Goal: Information Seeking & Learning: Learn about a topic

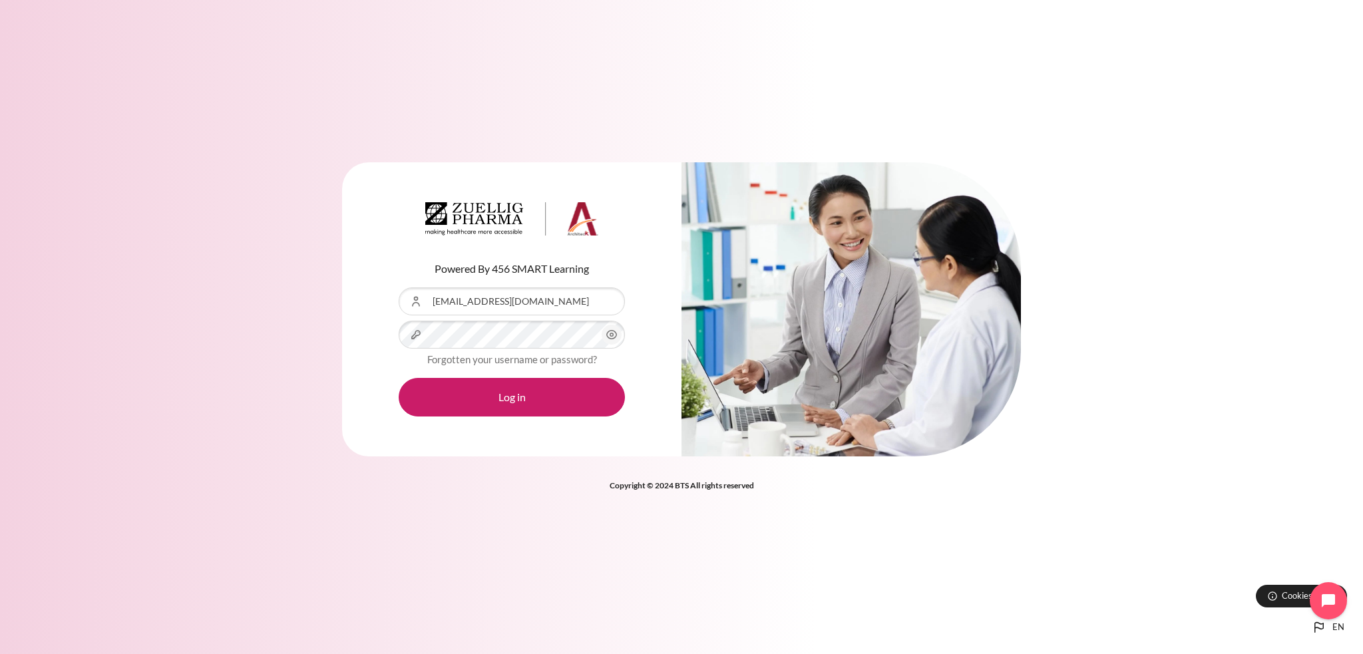
drag, startPoint x: 468, startPoint y: 302, endPoint x: 565, endPoint y: 306, distance: 96.6
click at [565, 306] on input "mtchu@zuelligpharma.com" at bounding box center [512, 301] width 226 height 28
type input "mtchu@ezrx.com.vn"
click at [605, 332] on icon "Content" at bounding box center [612, 335] width 16 height 16
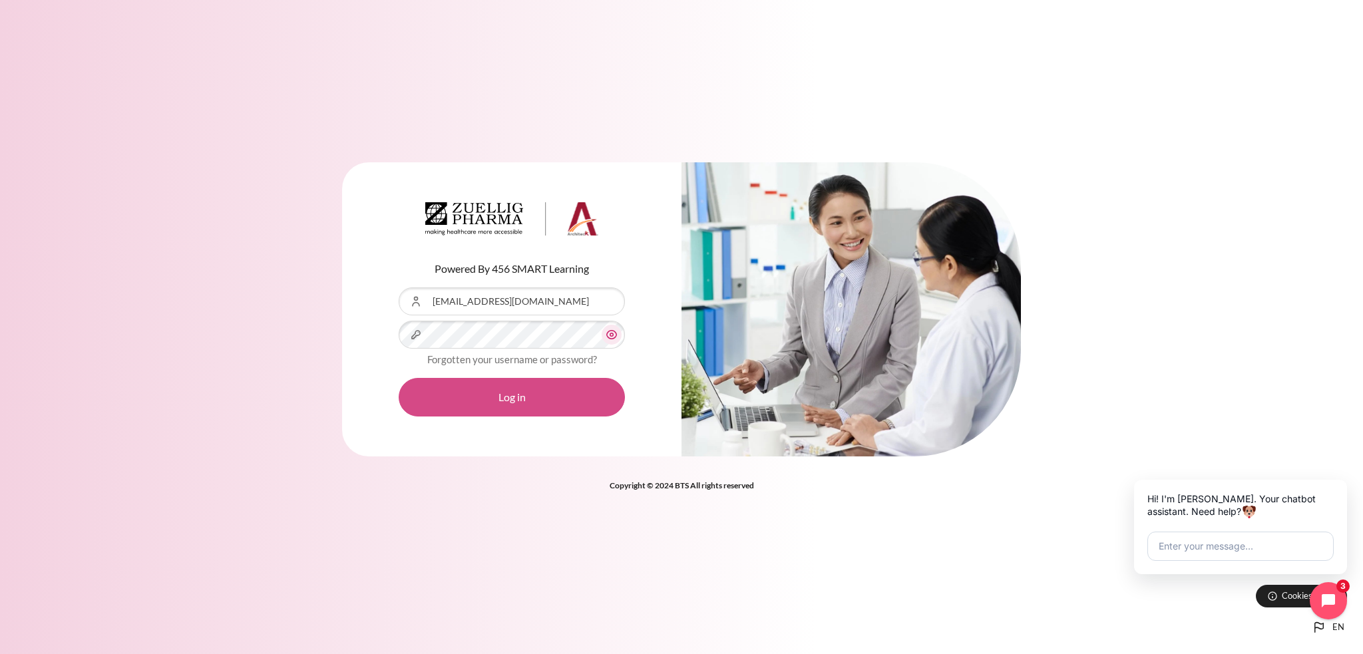
click at [489, 392] on button "Log in" at bounding box center [512, 397] width 226 height 39
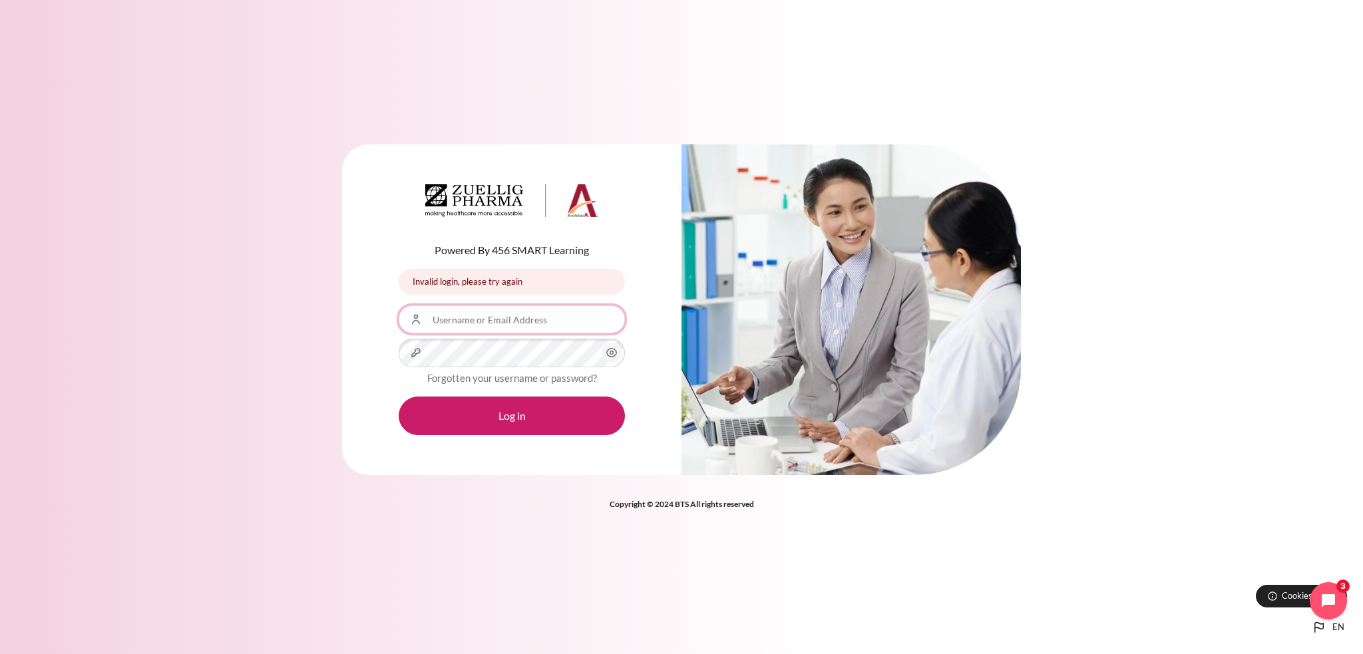
click at [474, 323] on input "Username or Email Address" at bounding box center [512, 319] width 226 height 28
type input "[EMAIL_ADDRESS][DOMAIN_NAME]"
click at [612, 357] on icon "Content" at bounding box center [612, 353] width 10 height 9
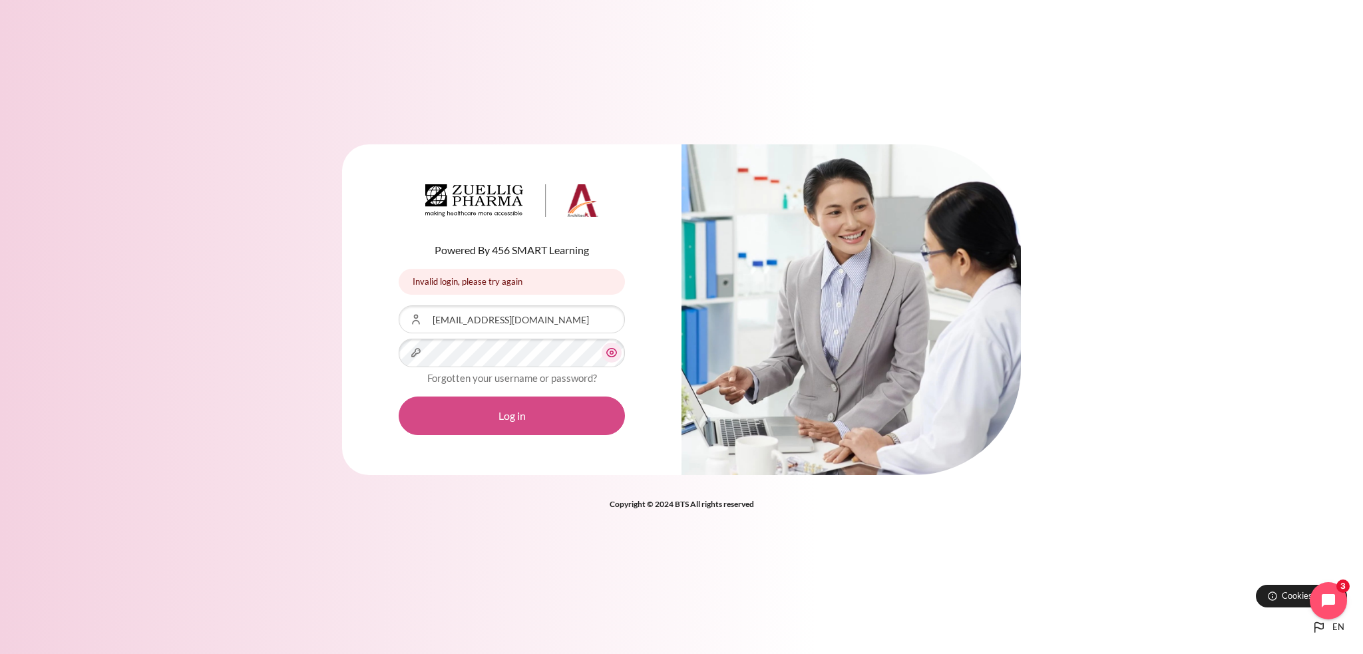
click at [458, 413] on button "Log in" at bounding box center [512, 416] width 226 height 39
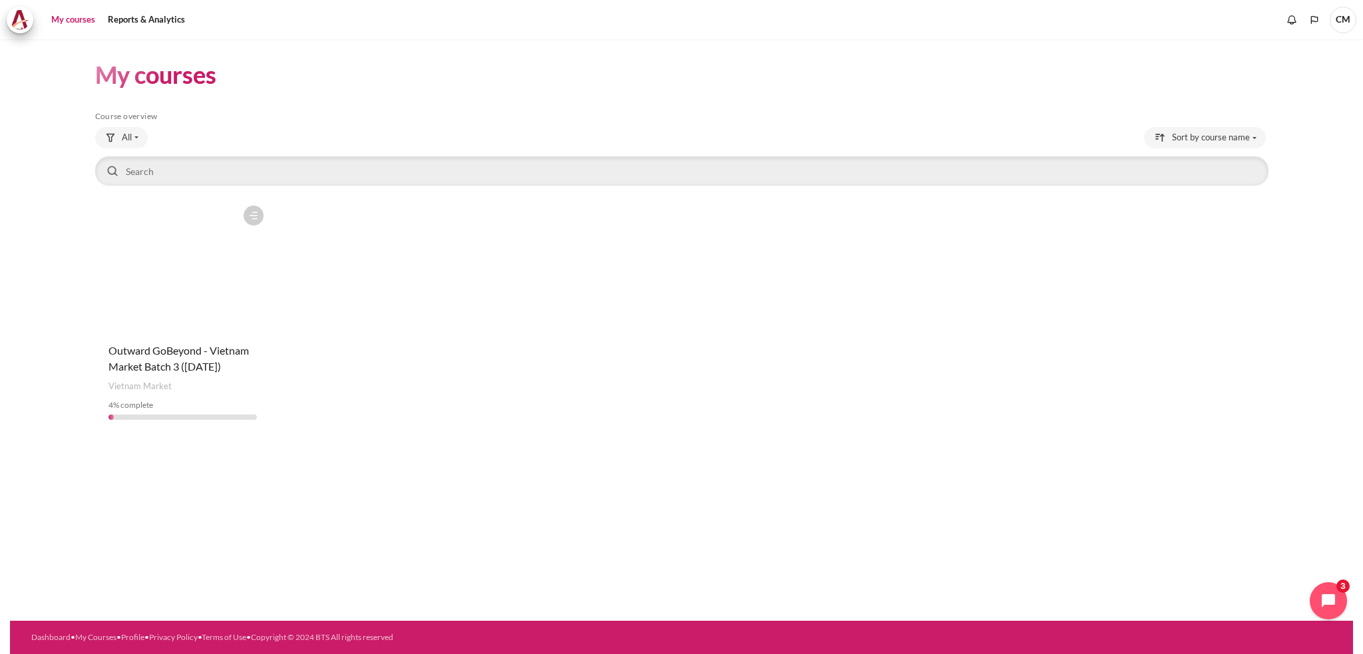
click at [884, 270] on div "Course is starred Actions for course Outward GoBeyond - Vietnam Market Batch 3 …" at bounding box center [681, 315] width 1173 height 232
click at [159, 361] on span "Outward GoBeyond - Vietnam Market Batch 3 (Oct 2025)" at bounding box center [178, 358] width 140 height 29
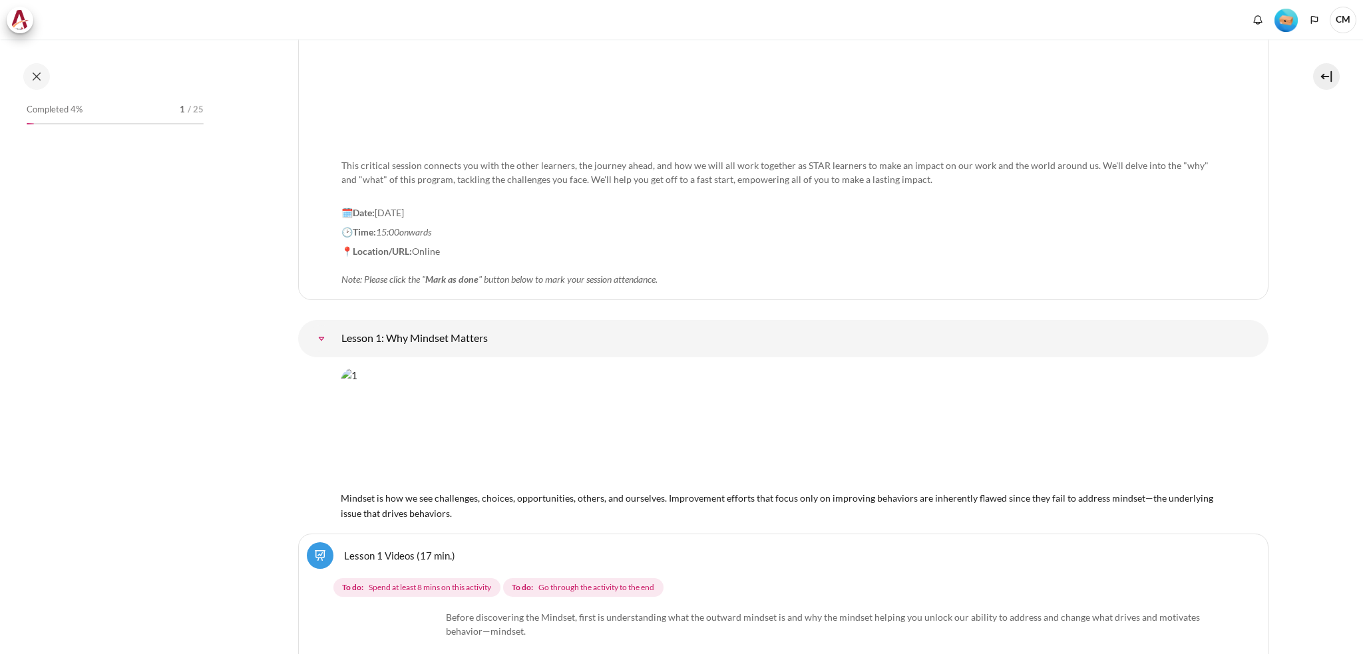
scroll to position [310, 0]
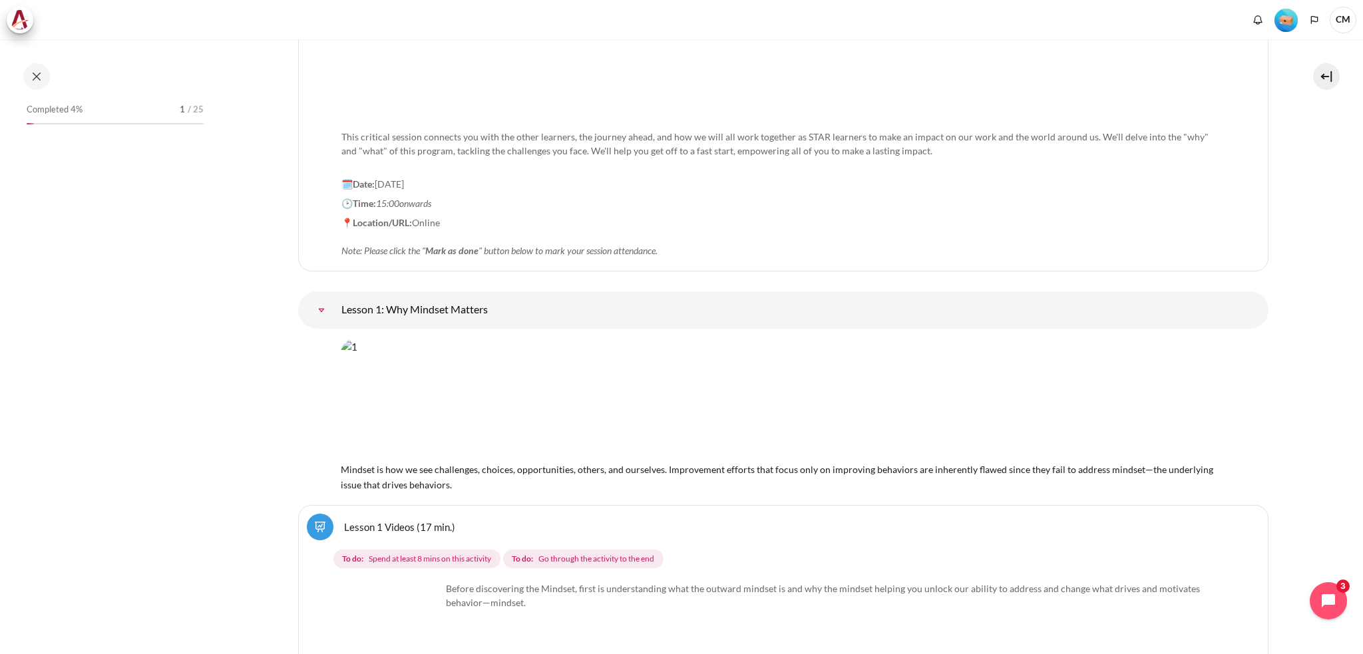
click at [643, 398] on img "Content" at bounding box center [728, 399] width 775 height 121
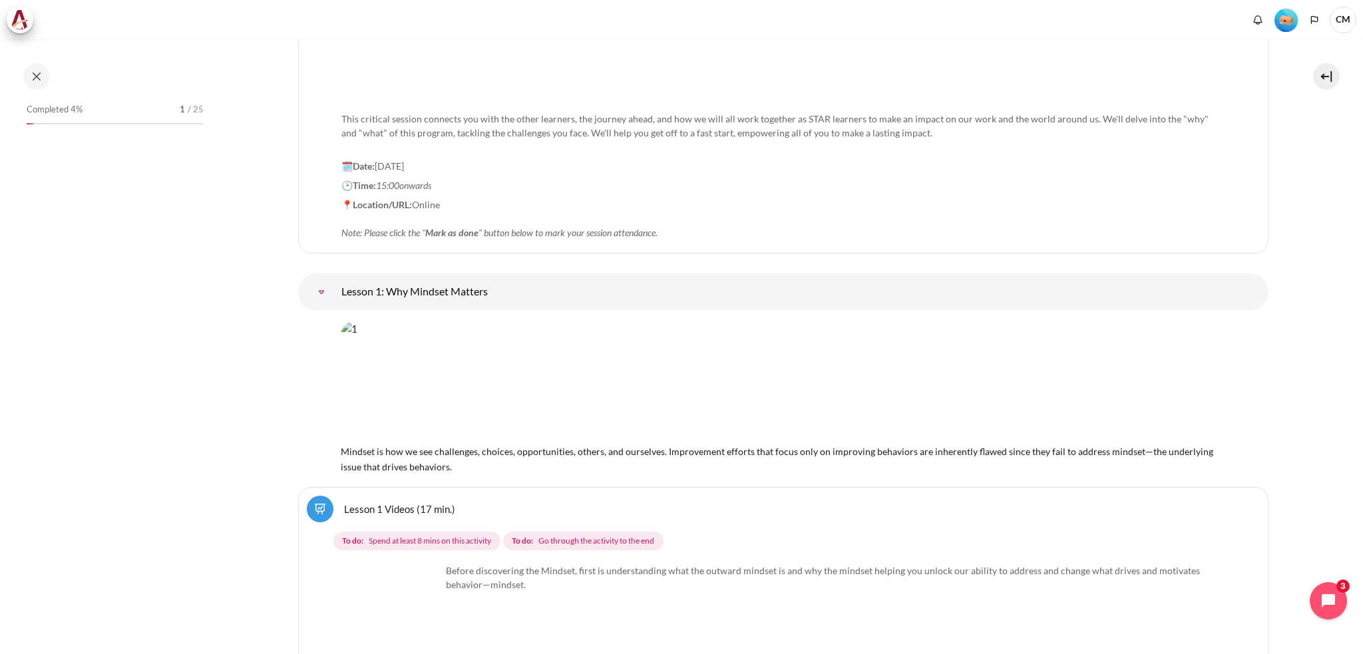
scroll to position [399, 0]
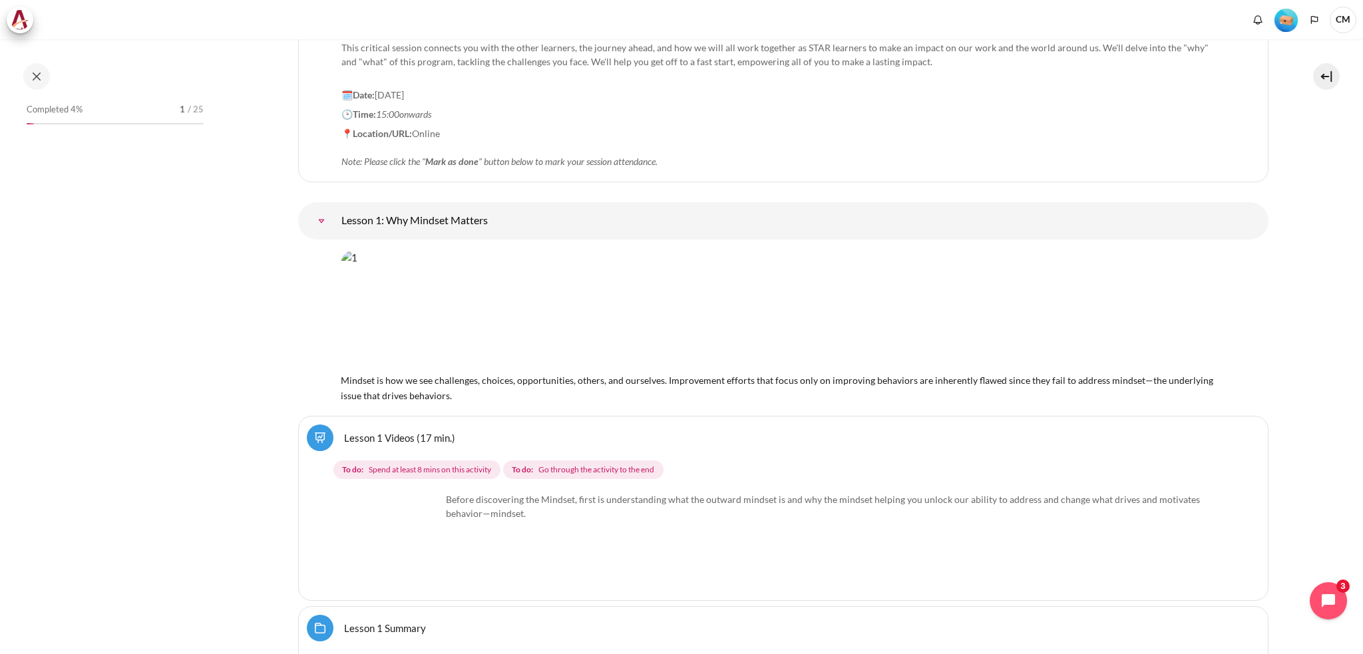
click at [397, 533] on img "Content" at bounding box center [391, 542] width 100 height 100
click at [401, 439] on link "Lesson 1 Videos (17 min.)" at bounding box center [399, 437] width 111 height 13
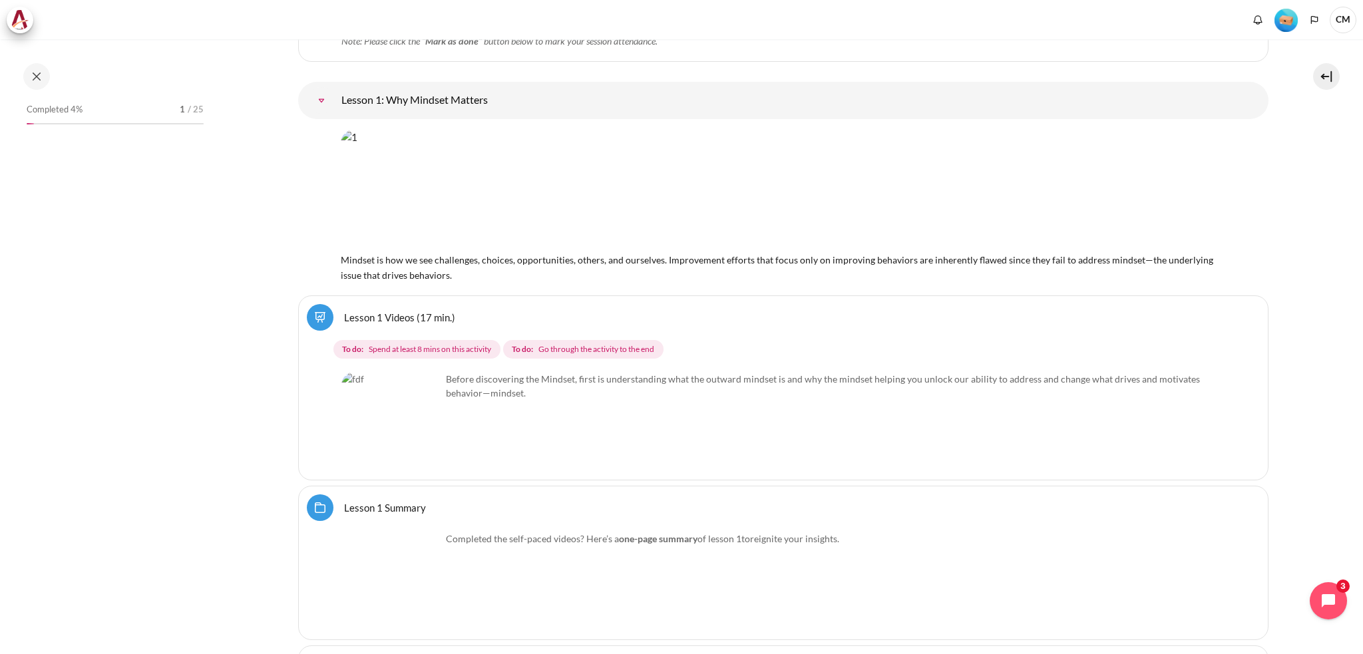
scroll to position [532, 0]
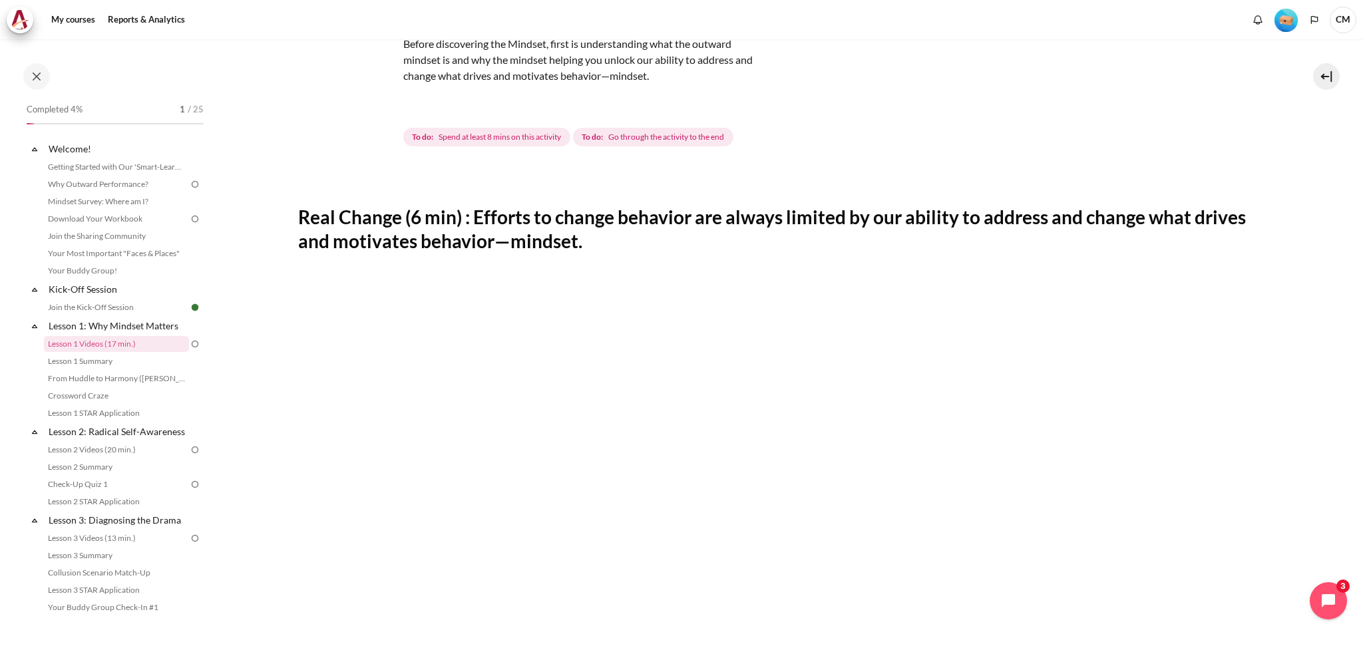
scroll to position [89, 0]
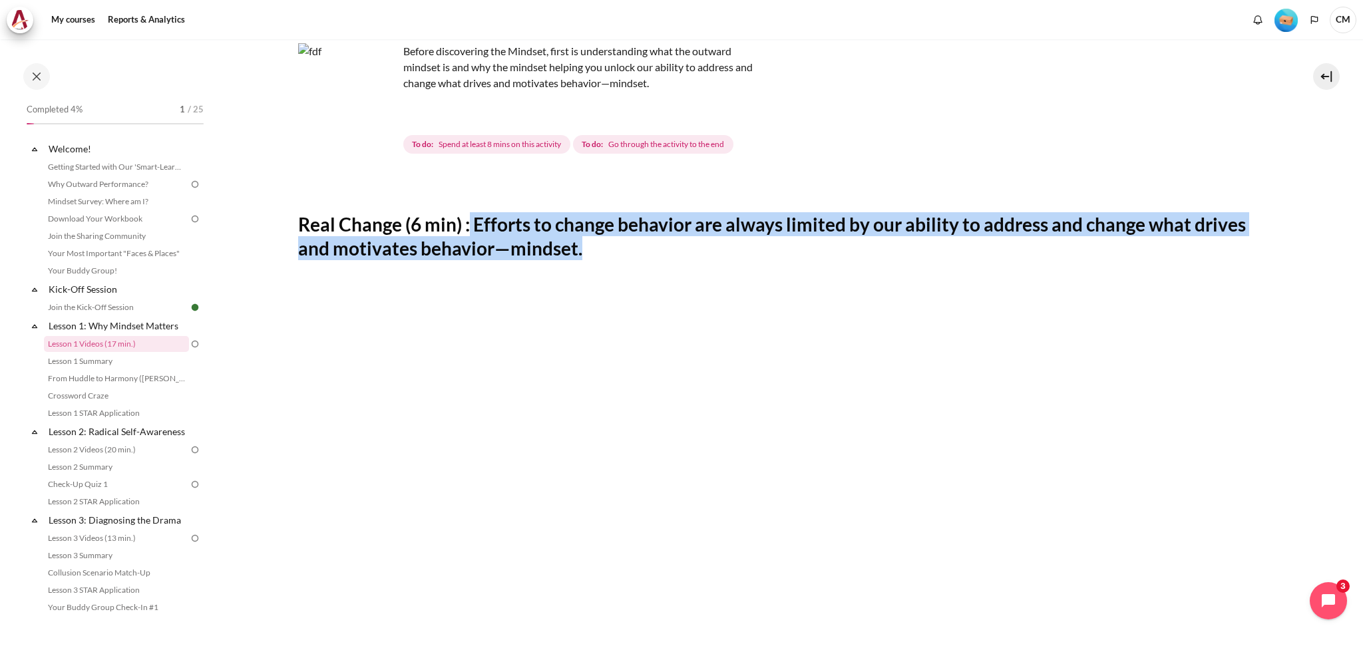
drag, startPoint x: 471, startPoint y: 220, endPoint x: 583, endPoint y: 246, distance: 114.9
click at [583, 246] on h2 "Real Change (6 min) : Efforts to change behavior are always limited by our abil…" at bounding box center [783, 236] width 970 height 49
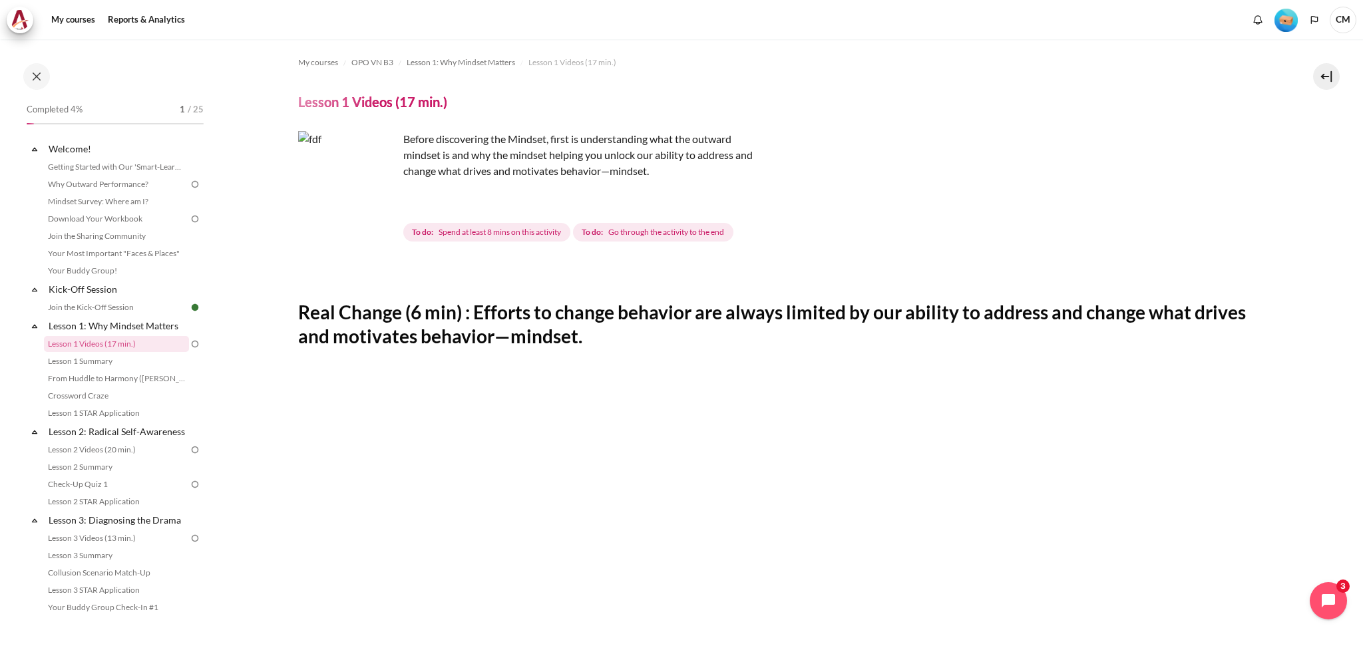
scroll to position [0, 0]
click at [502, 156] on p "Before discovering the Mindset, first is understanding what the outward mindset…" at bounding box center [531, 156] width 466 height 48
click at [464, 232] on span "Spend at least 8 mins on this activity" at bounding box center [500, 233] width 122 height 12
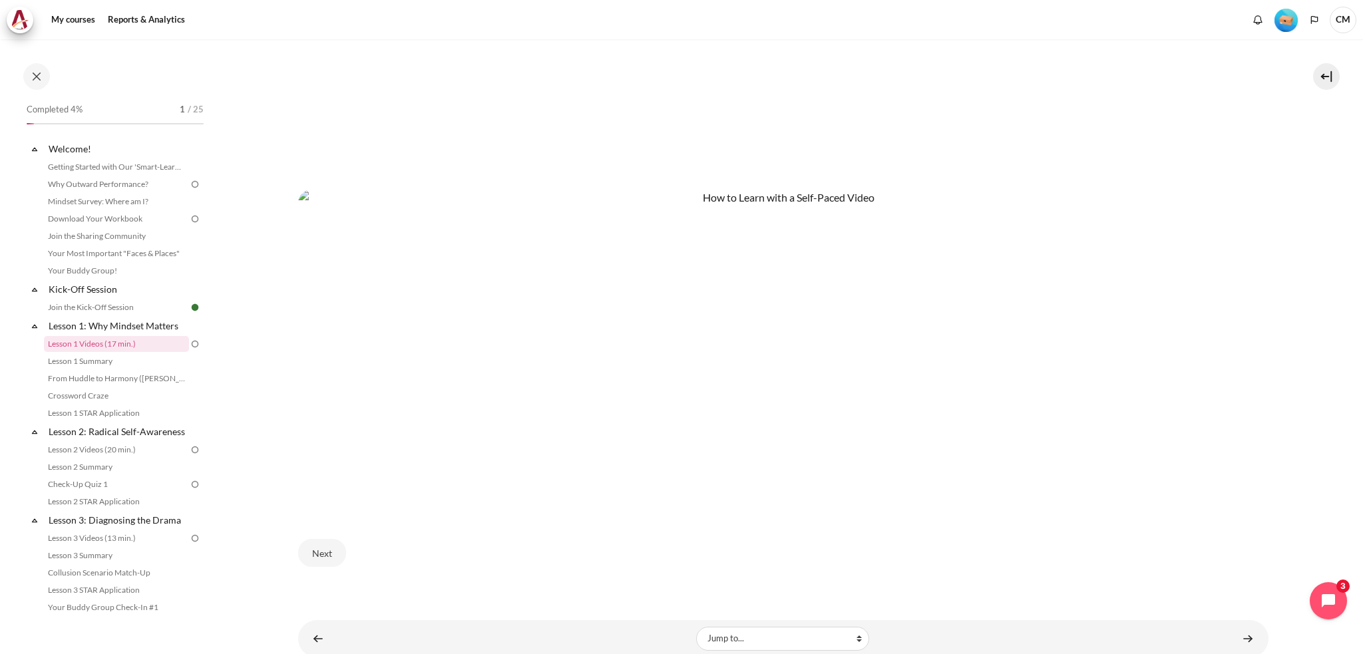
scroll to position [785, 0]
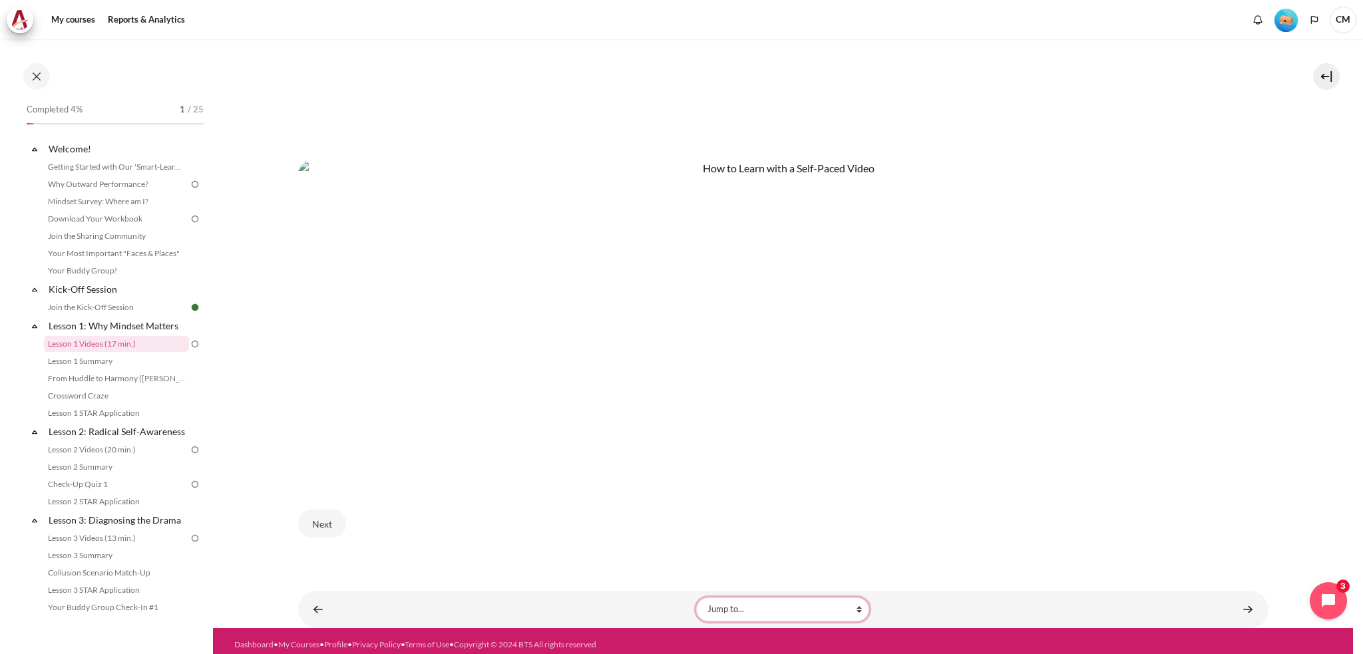
click at [764, 606] on select "Jump to... Getting Started with Our 'Smart-Learning' Platform Why Outward Perfo…" at bounding box center [782, 610] width 173 height 24
select select "/mod/page/view.php?id=19084&forceview=1"
click at [696, 598] on select "Jump to... Getting Started with Our 'Smart-Learning' Platform Why Outward Perfo…" at bounding box center [782, 610] width 173 height 24
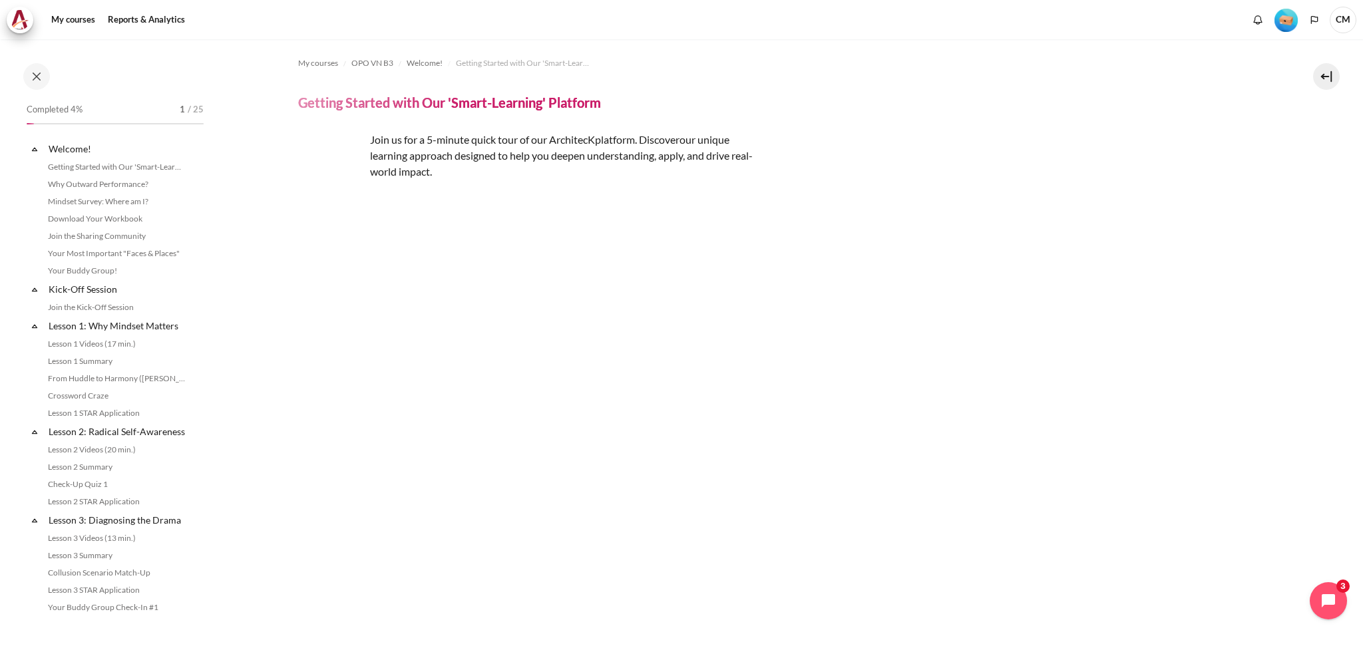
click at [722, 319] on img "Content" at bounding box center [783, 286] width 970 height 152
